Goal: Task Accomplishment & Management: Use online tool/utility

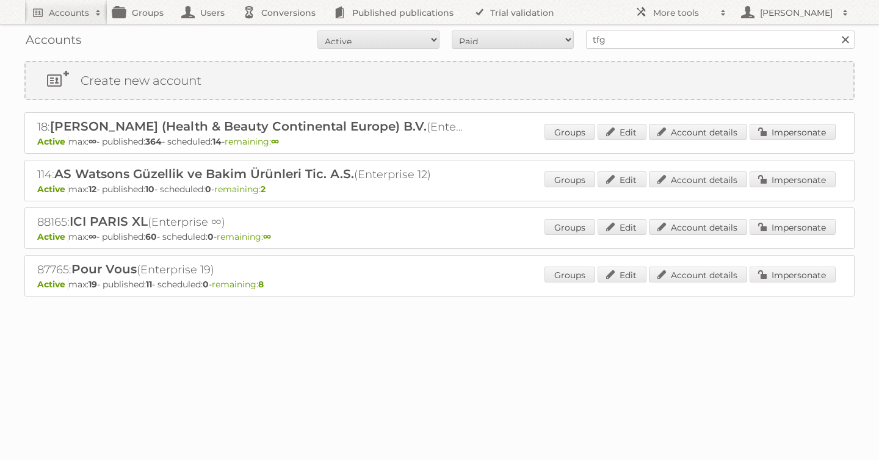
type input "tfg media"
click at [836, 31] on input "Search" at bounding box center [845, 40] width 18 height 18
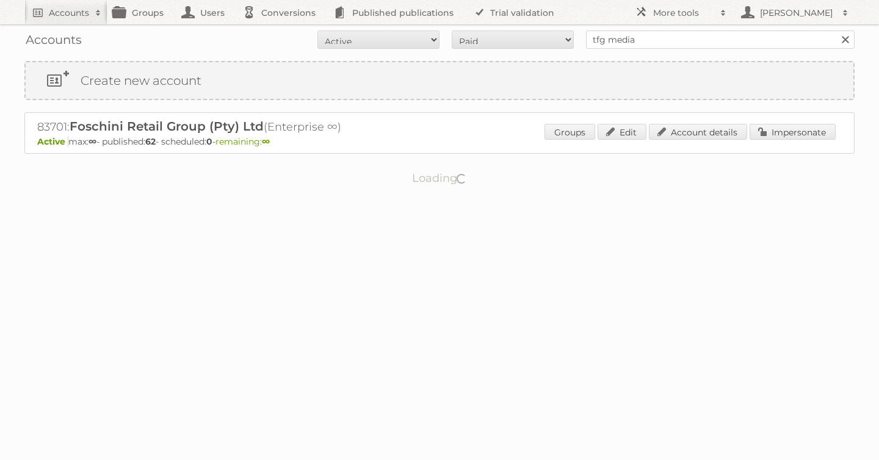
click at [790, 142] on div "Groups Edit Account details Impersonate" at bounding box center [690, 133] width 291 height 18
click at [787, 136] on link "Impersonate" at bounding box center [793, 132] width 86 height 16
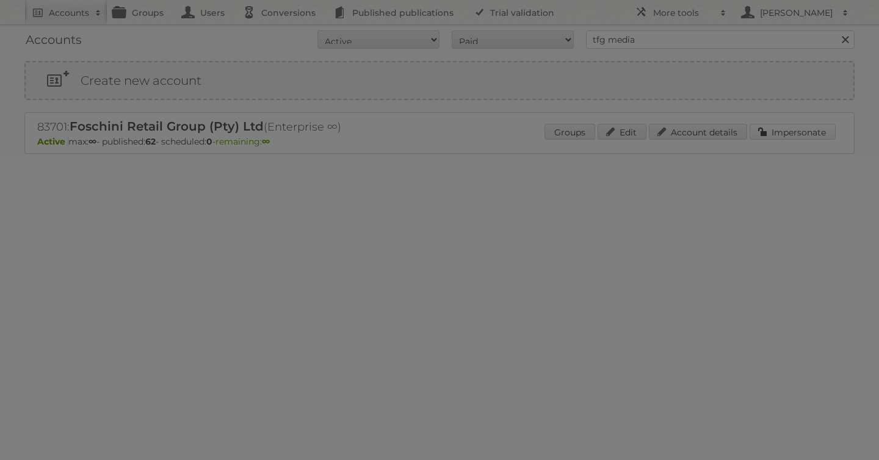
click at [787, 136] on div at bounding box center [439, 230] width 879 height 460
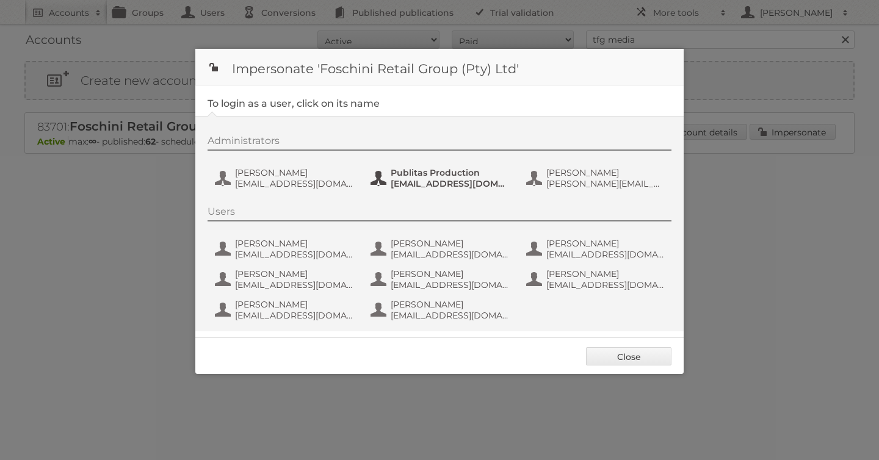
click at [431, 175] on span "Publitas Production" at bounding box center [450, 172] width 118 height 11
